Goal: Navigation & Orientation: Find specific page/section

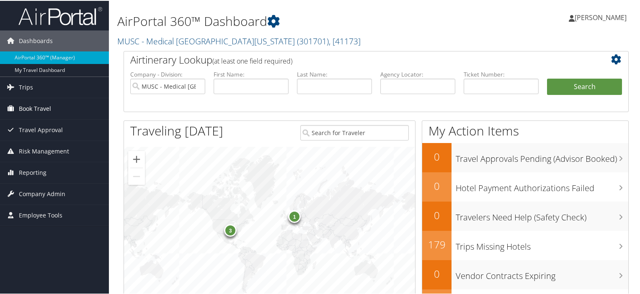
click at [40, 105] on span "Book Travel" at bounding box center [35, 108] width 32 height 21
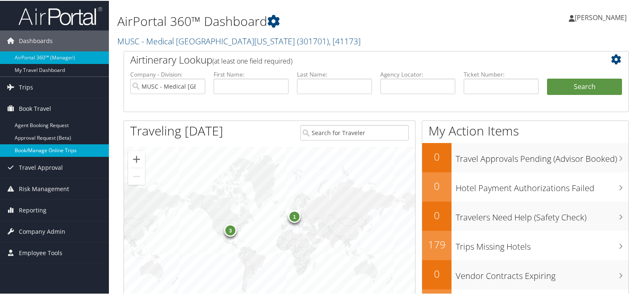
click at [46, 147] on link "Book/Manage Online Trips" at bounding box center [54, 150] width 109 height 13
click at [28, 207] on span "Reporting" at bounding box center [33, 209] width 28 height 21
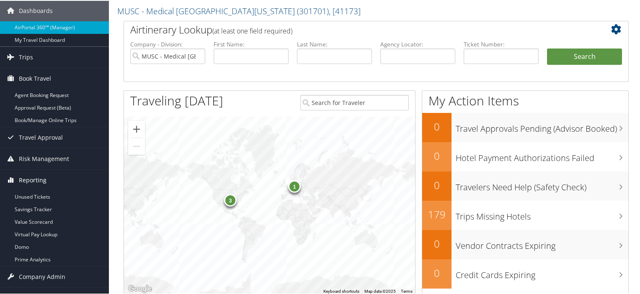
scroll to position [31, 0]
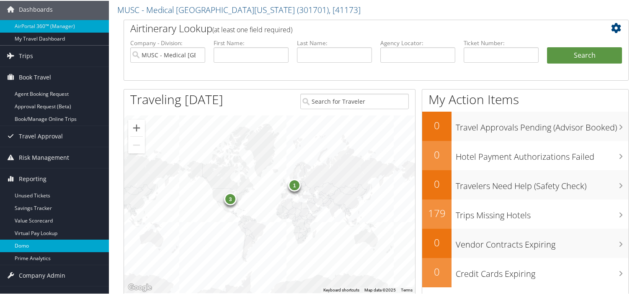
click at [34, 241] on link "Domo" at bounding box center [54, 245] width 109 height 13
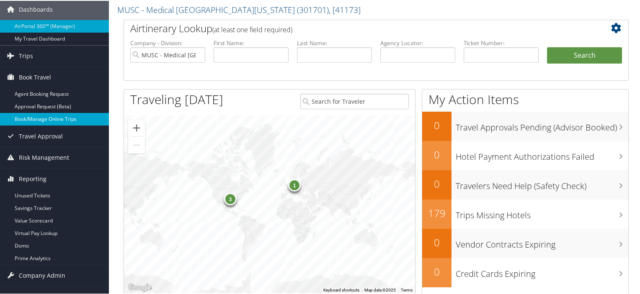
click at [67, 122] on link "Book/Manage Online Trips" at bounding box center [54, 118] width 109 height 13
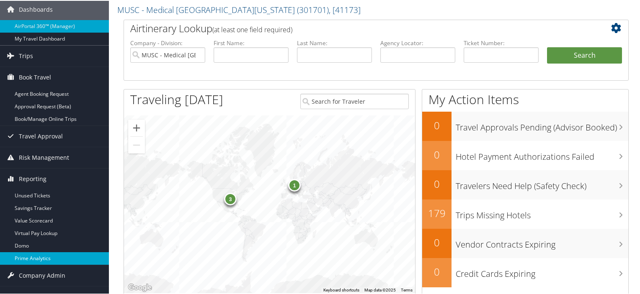
click at [35, 255] on link "Prime Analytics" at bounding box center [54, 258] width 109 height 13
